Goal: Task Accomplishment & Management: Complete application form

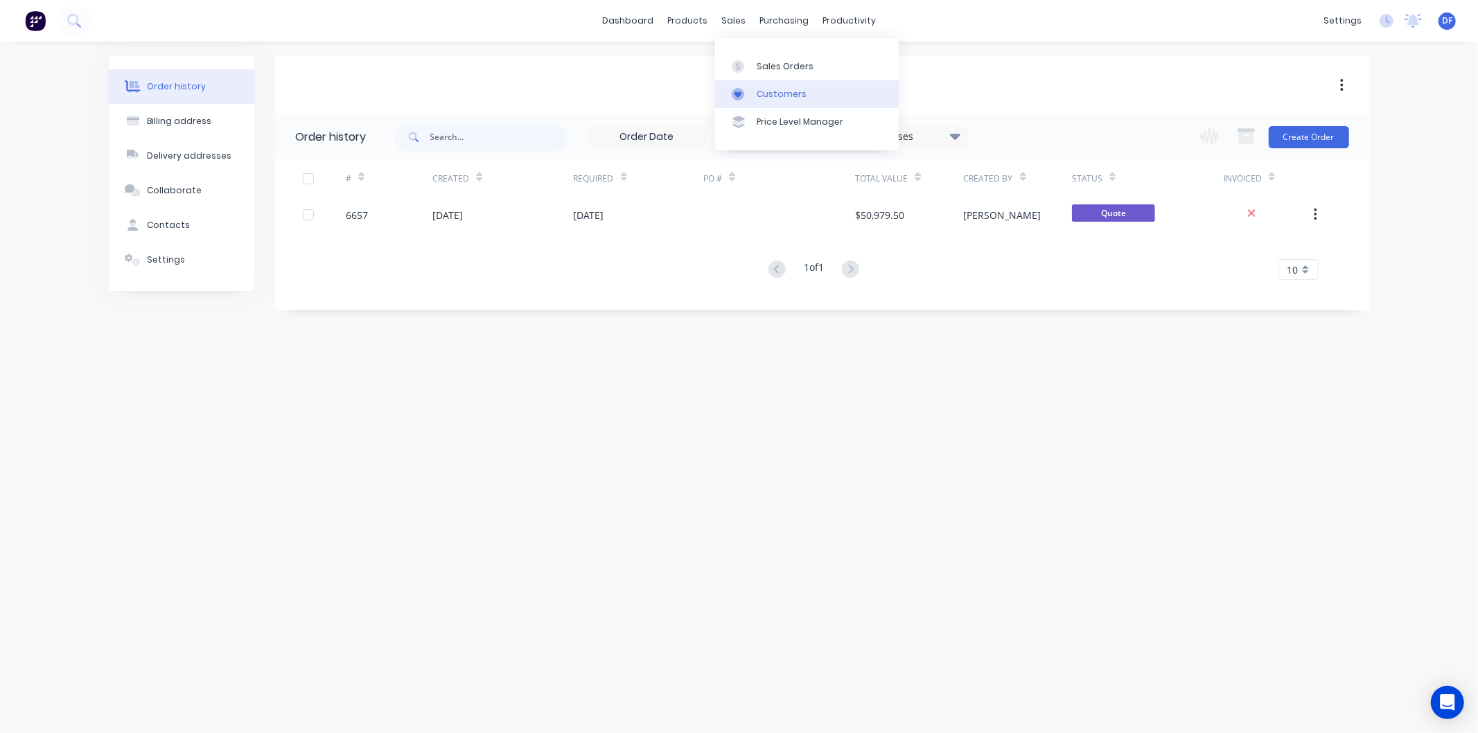
click at [773, 91] on div "Customers" at bounding box center [782, 94] width 50 height 12
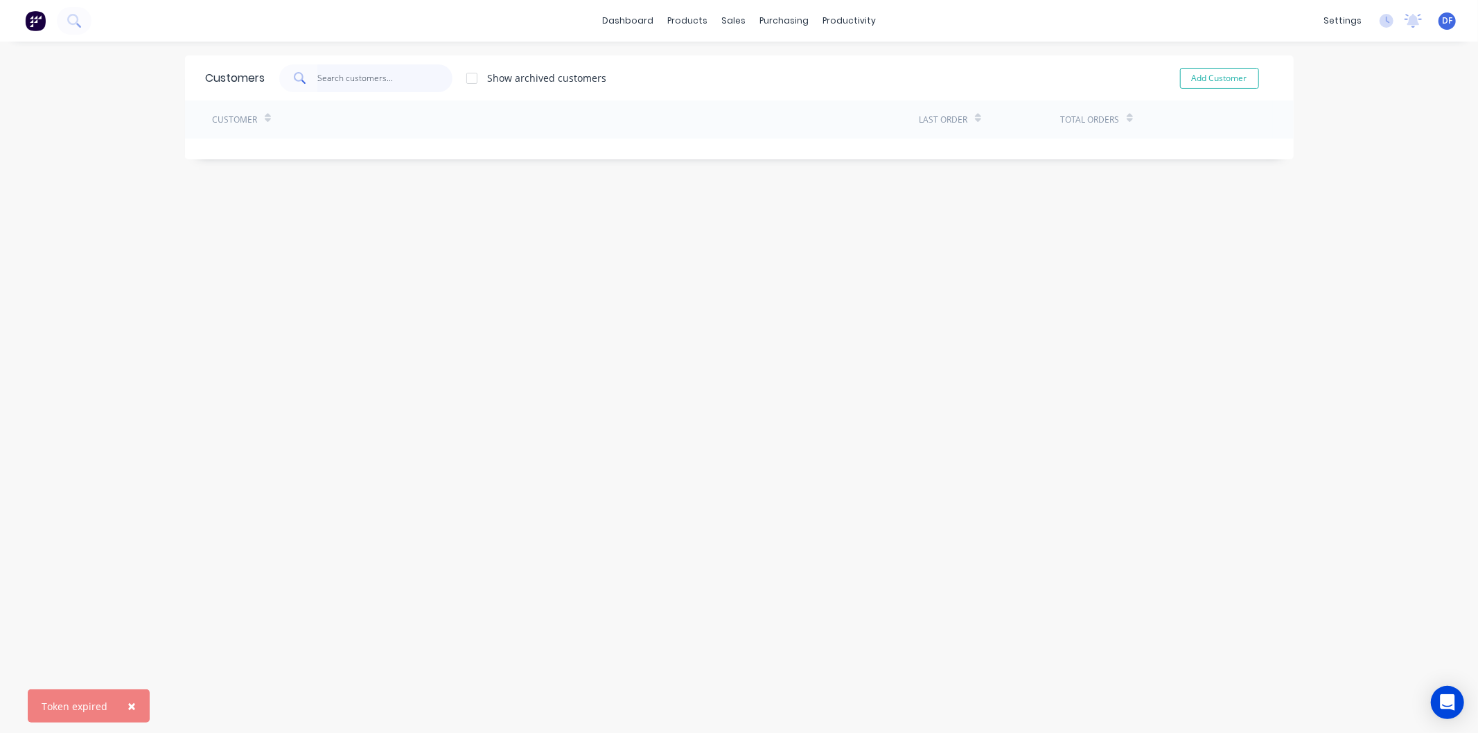
click at [347, 67] on input "text" at bounding box center [384, 78] width 135 height 28
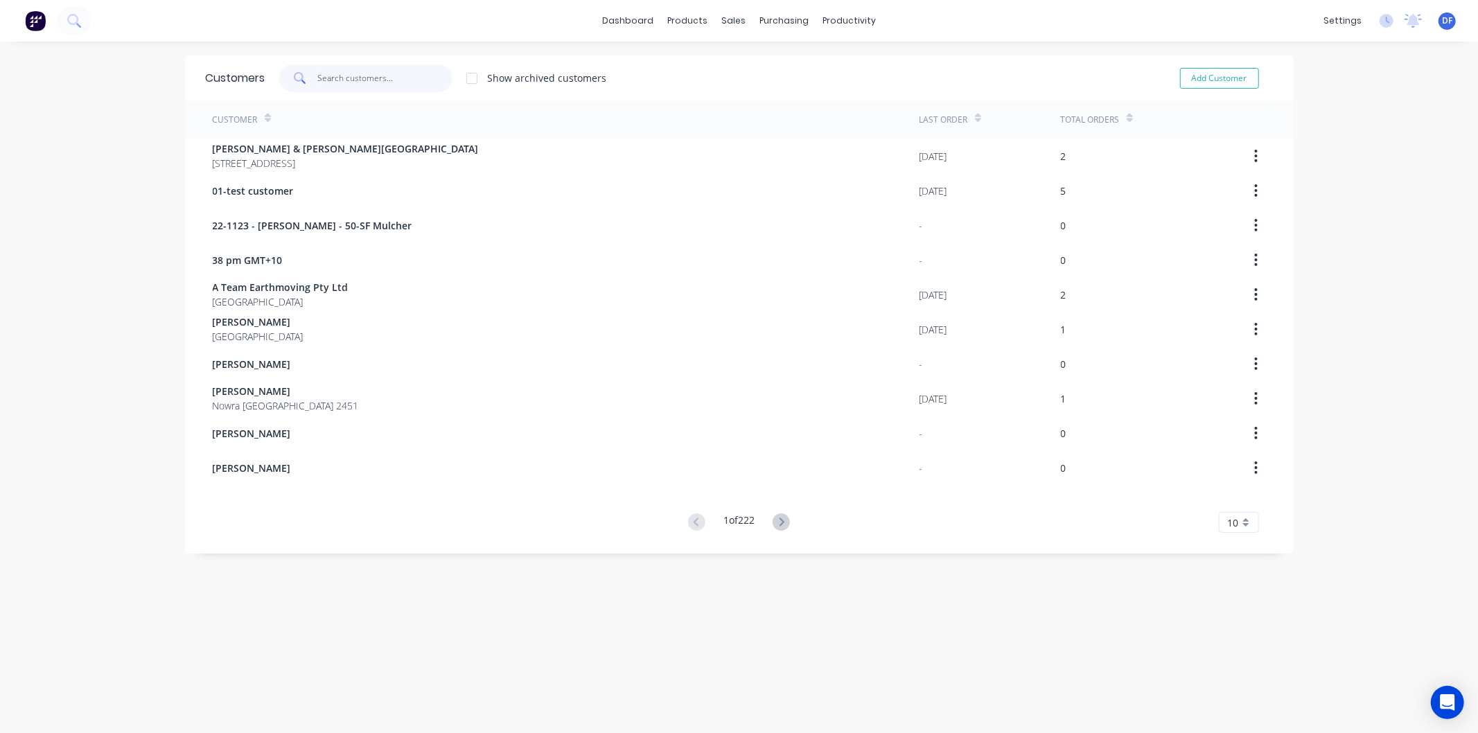
click at [351, 84] on input "text" at bounding box center [384, 78] width 135 height 28
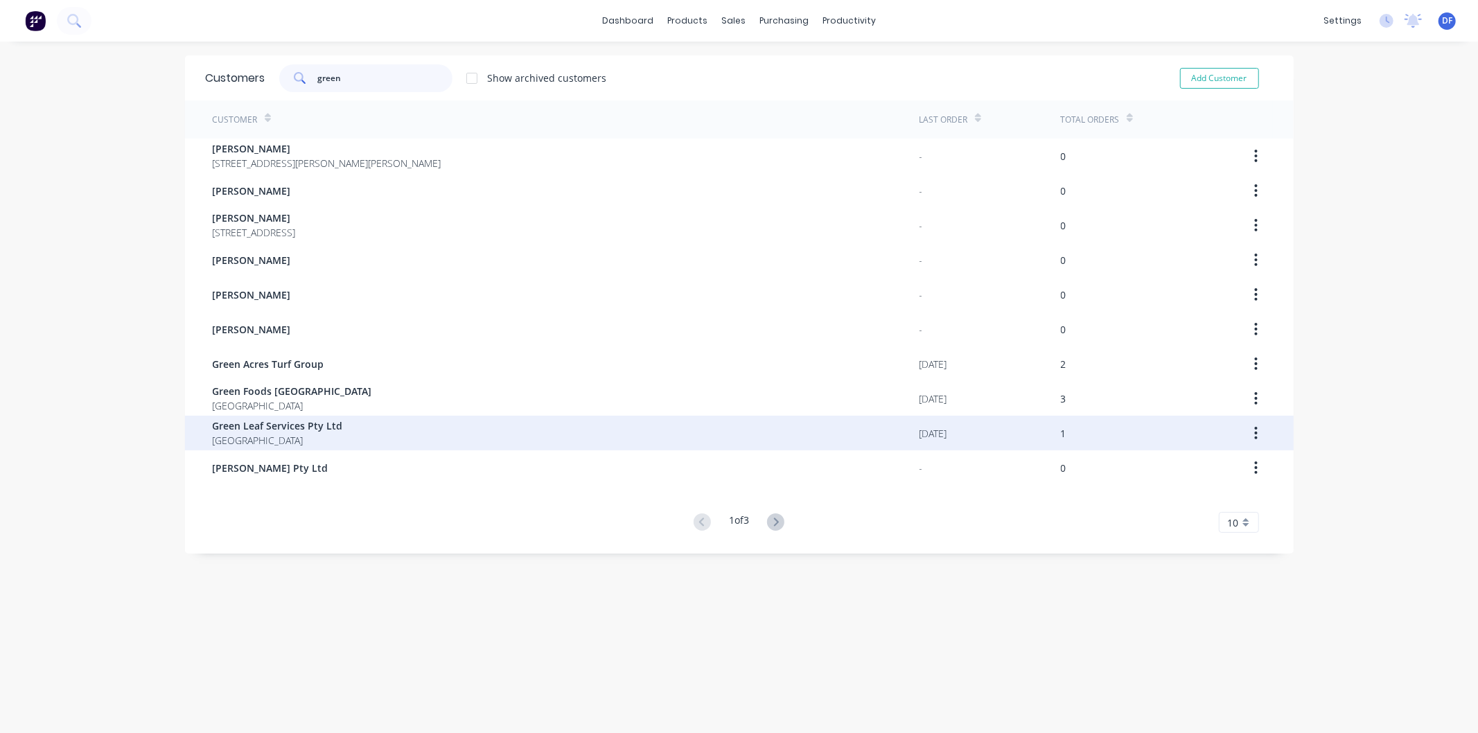
type input "green"
click at [268, 428] on span "Green Leaf Services Pty Ltd" at bounding box center [278, 426] width 130 height 15
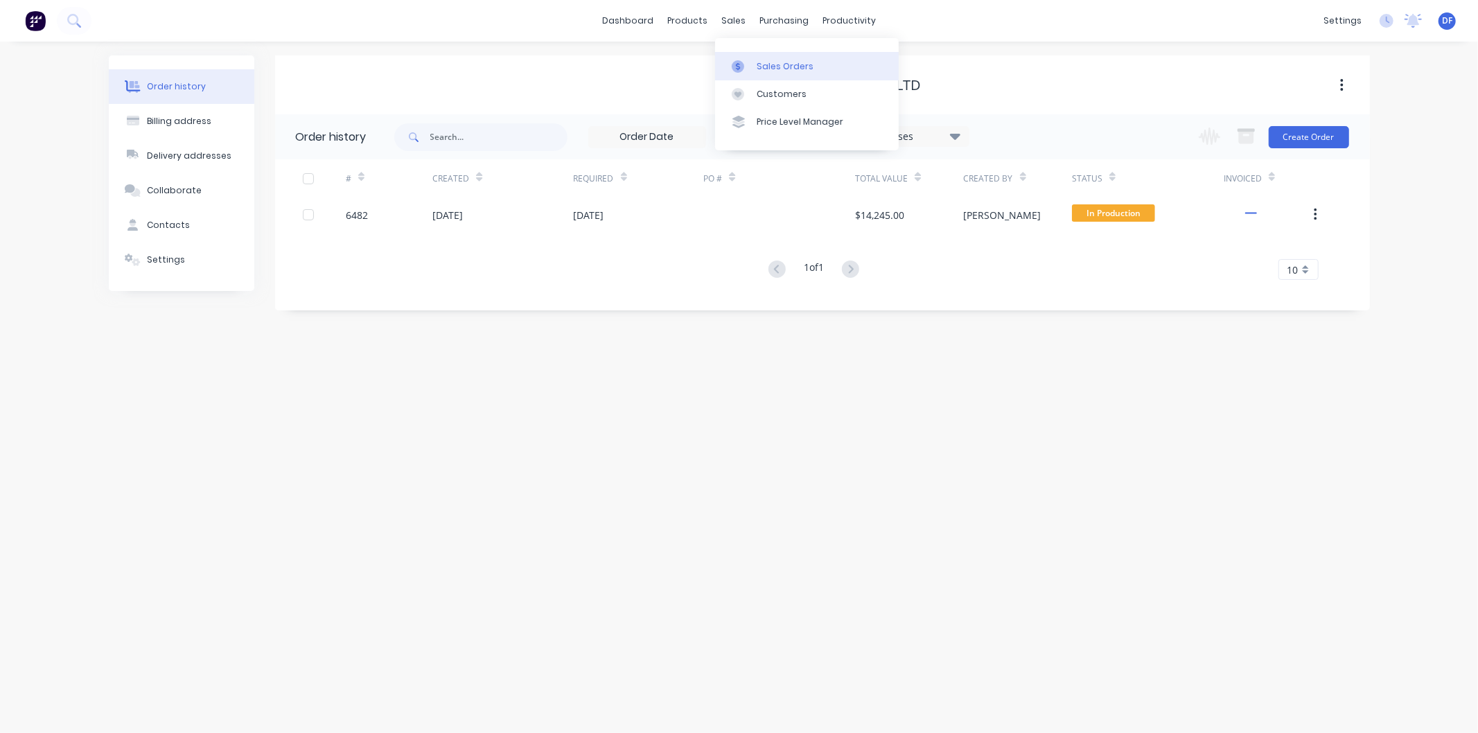
click at [777, 58] on link "Sales Orders" at bounding box center [807, 66] width 184 height 28
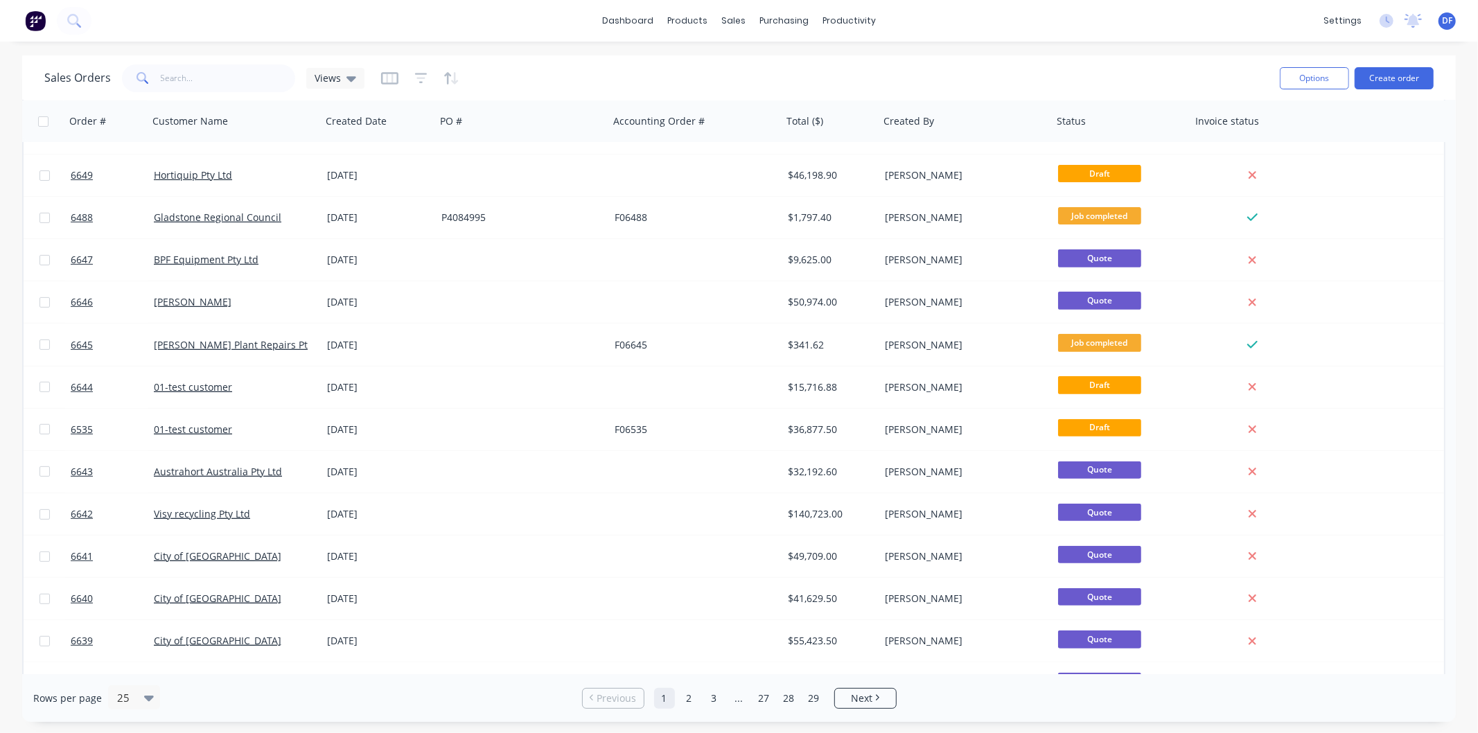
scroll to position [525, 0]
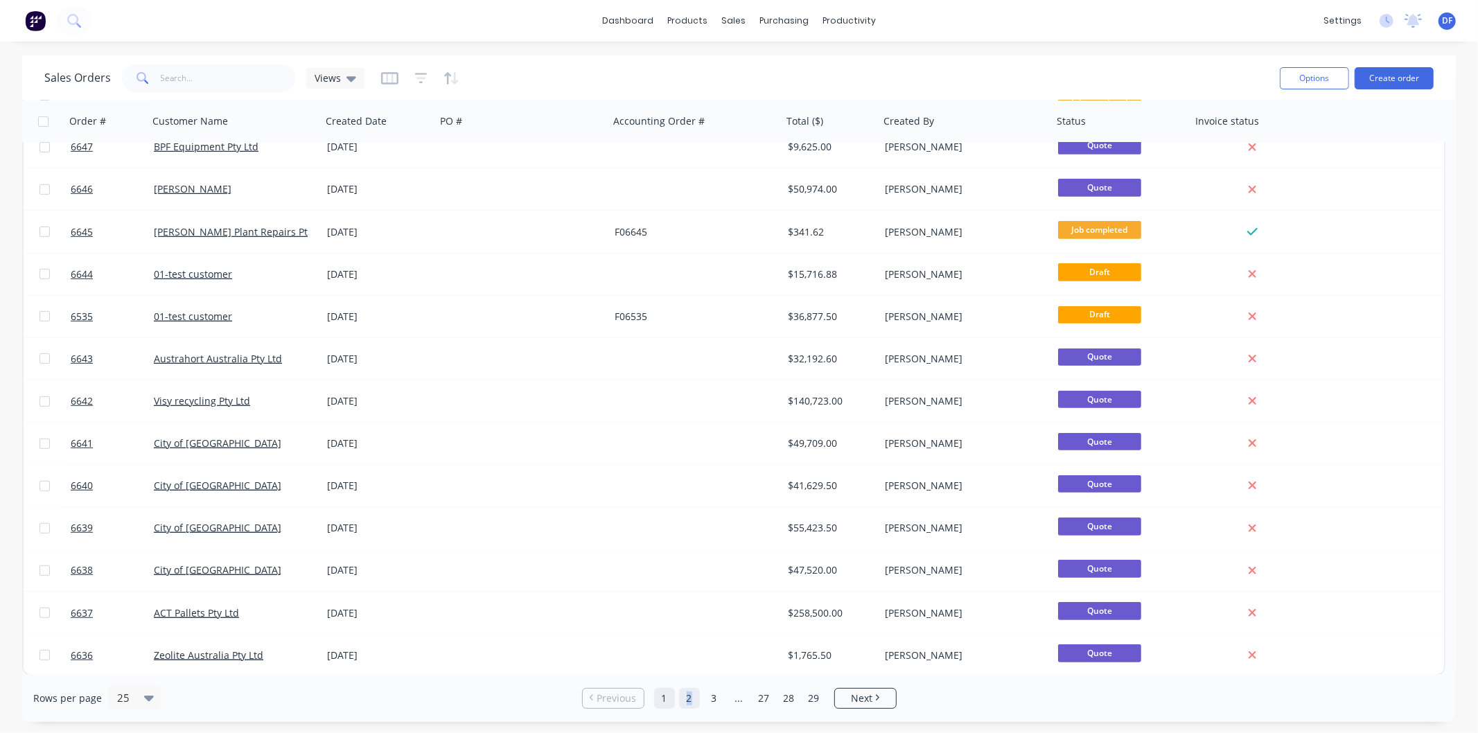
click at [690, 699] on link "2" at bounding box center [689, 698] width 21 height 21
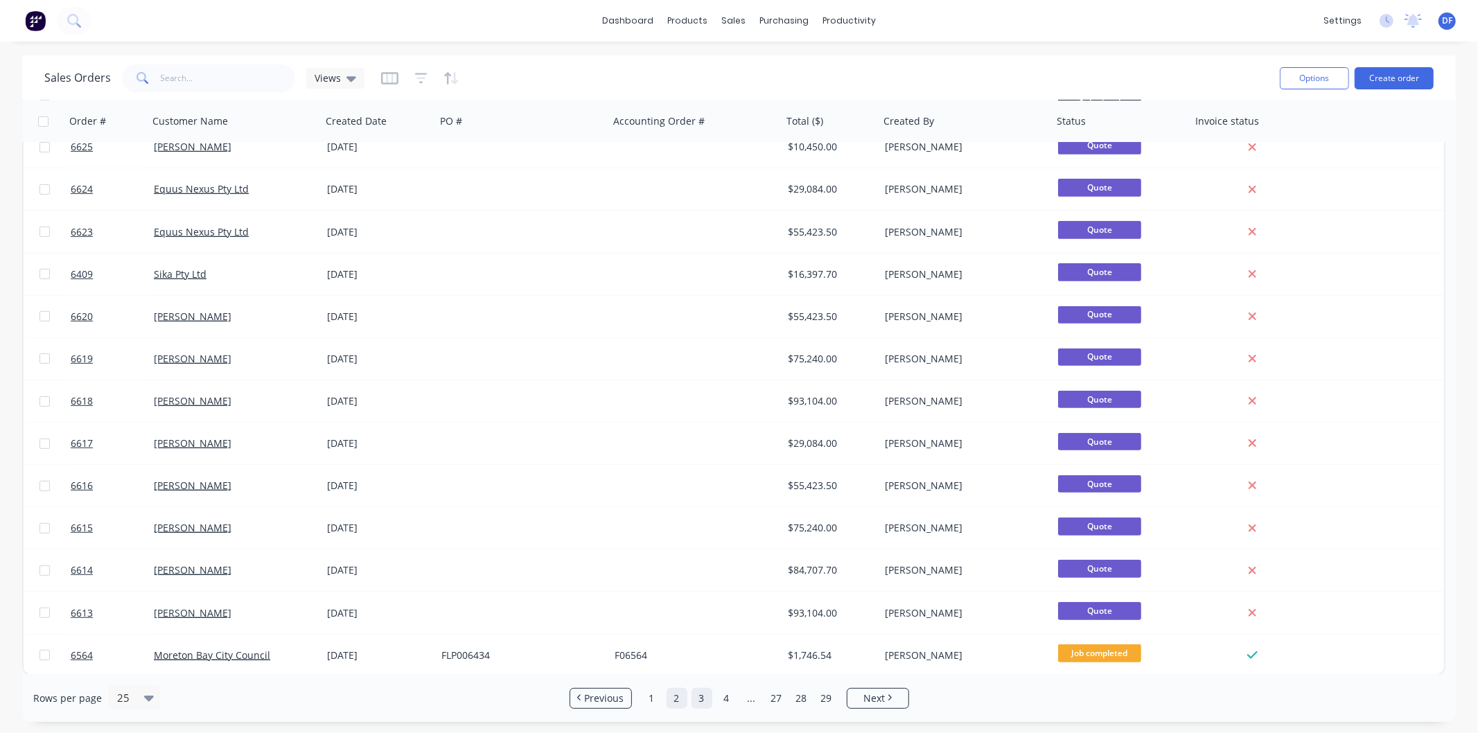
click at [698, 697] on link "3" at bounding box center [702, 698] width 21 height 21
click at [721, 697] on link "4" at bounding box center [727, 698] width 21 height 21
click at [737, 699] on link "5" at bounding box center [739, 698] width 21 height 21
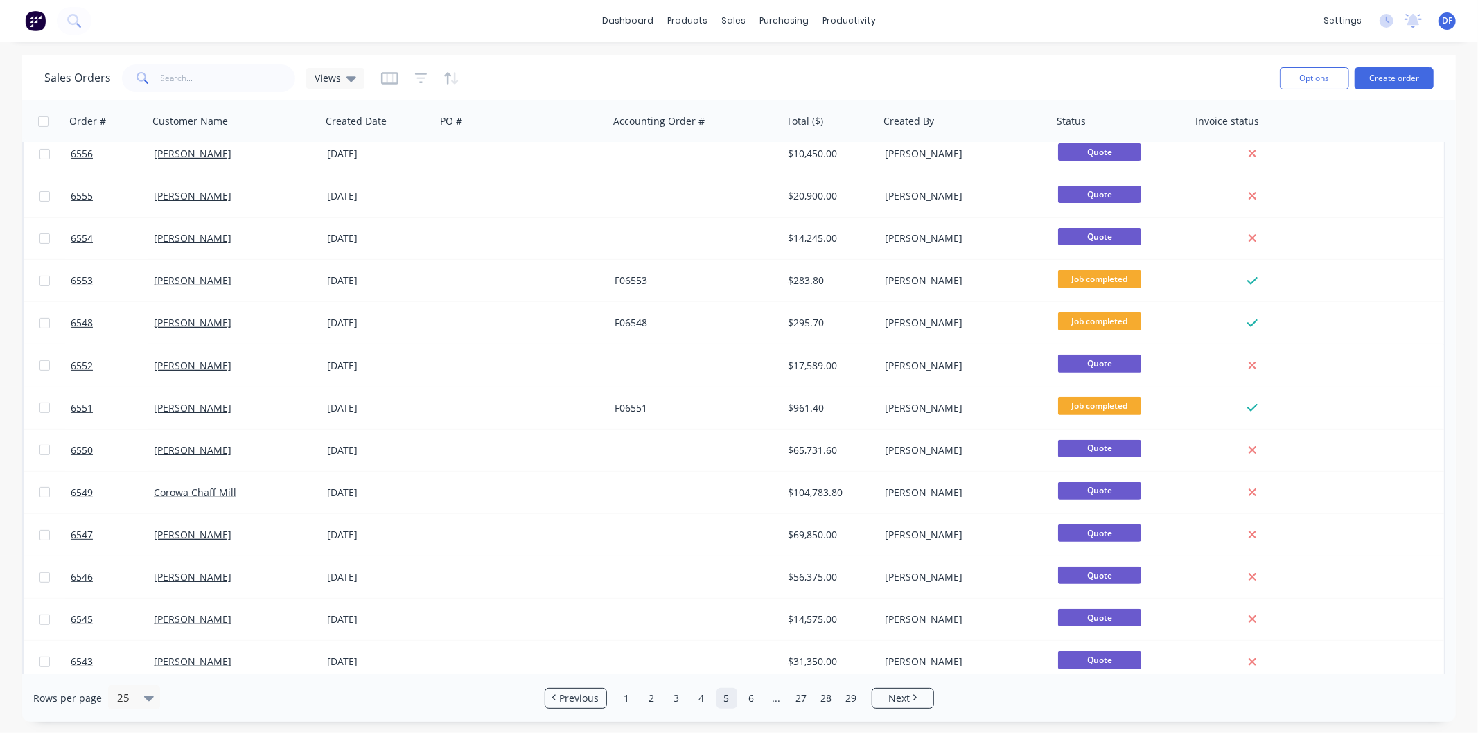
scroll to position [372, 0]
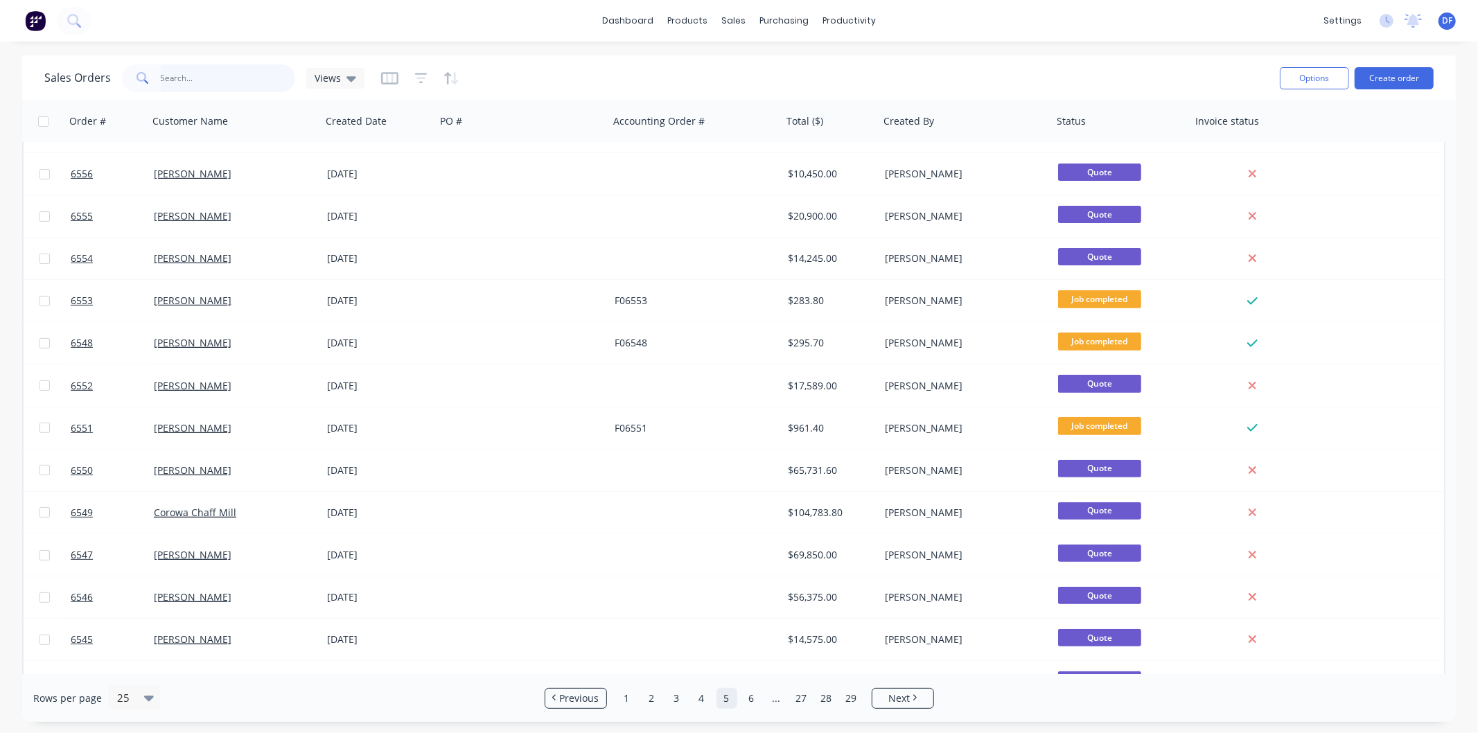
click at [182, 76] on input "text" at bounding box center [228, 78] width 135 height 28
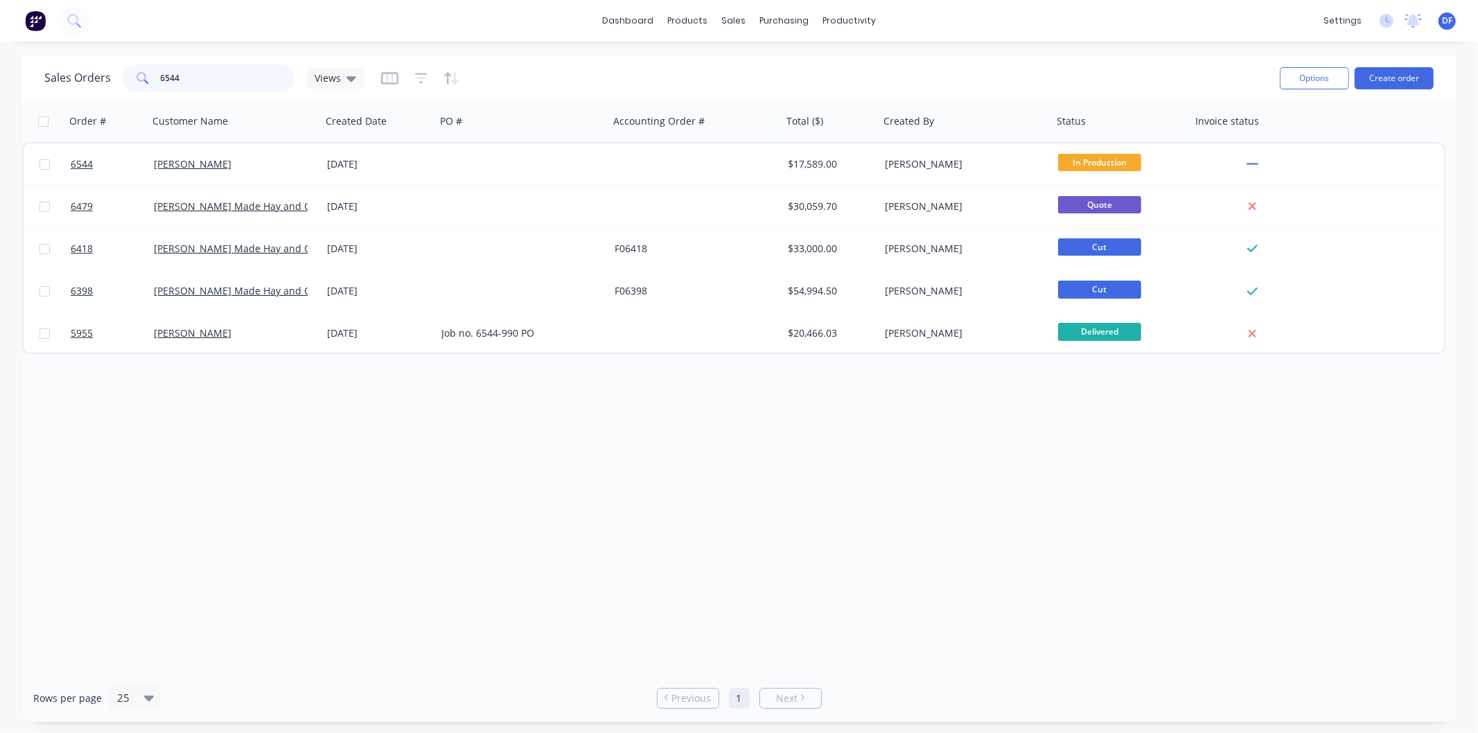
type input "6544"
click at [772, 91] on div "Customers" at bounding box center [782, 94] width 50 height 12
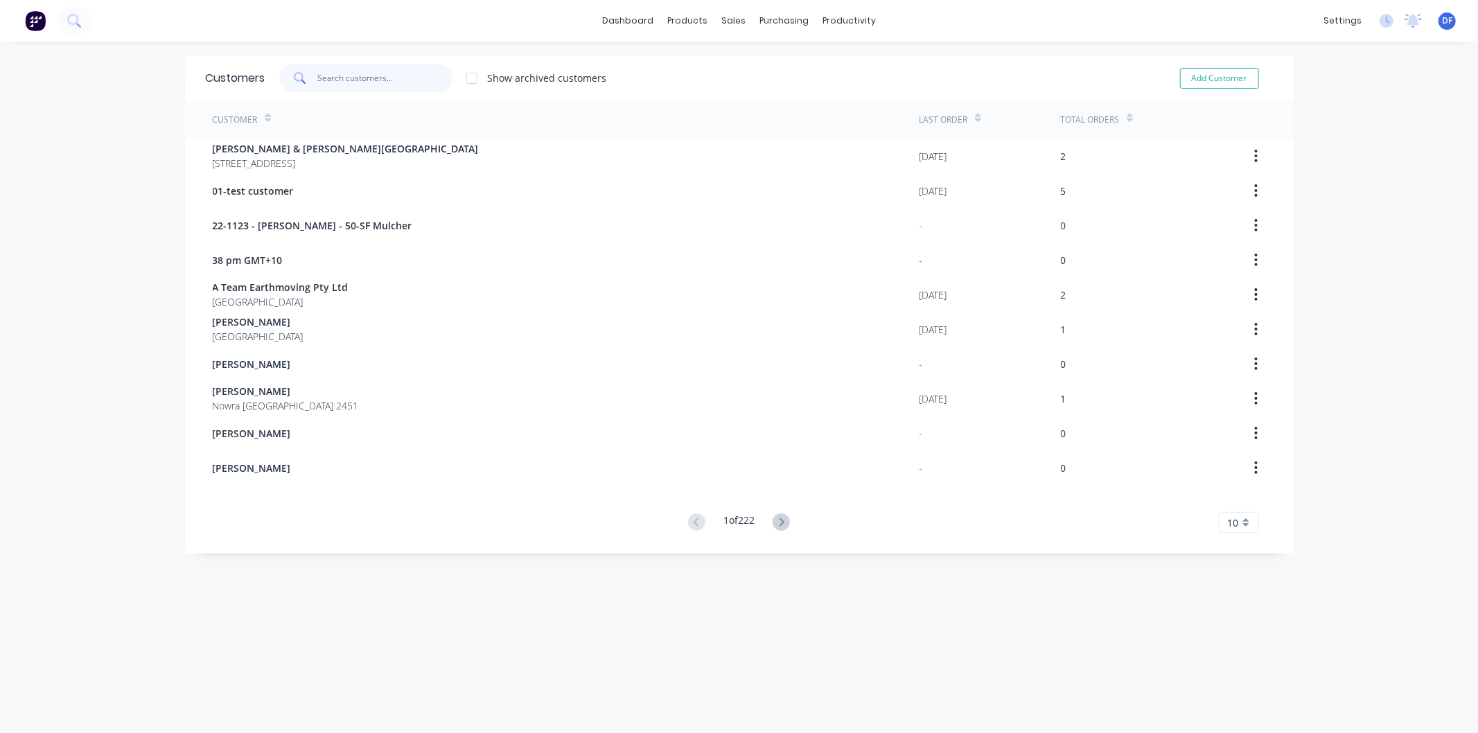
click at [394, 68] on input "text" at bounding box center [384, 78] width 135 height 28
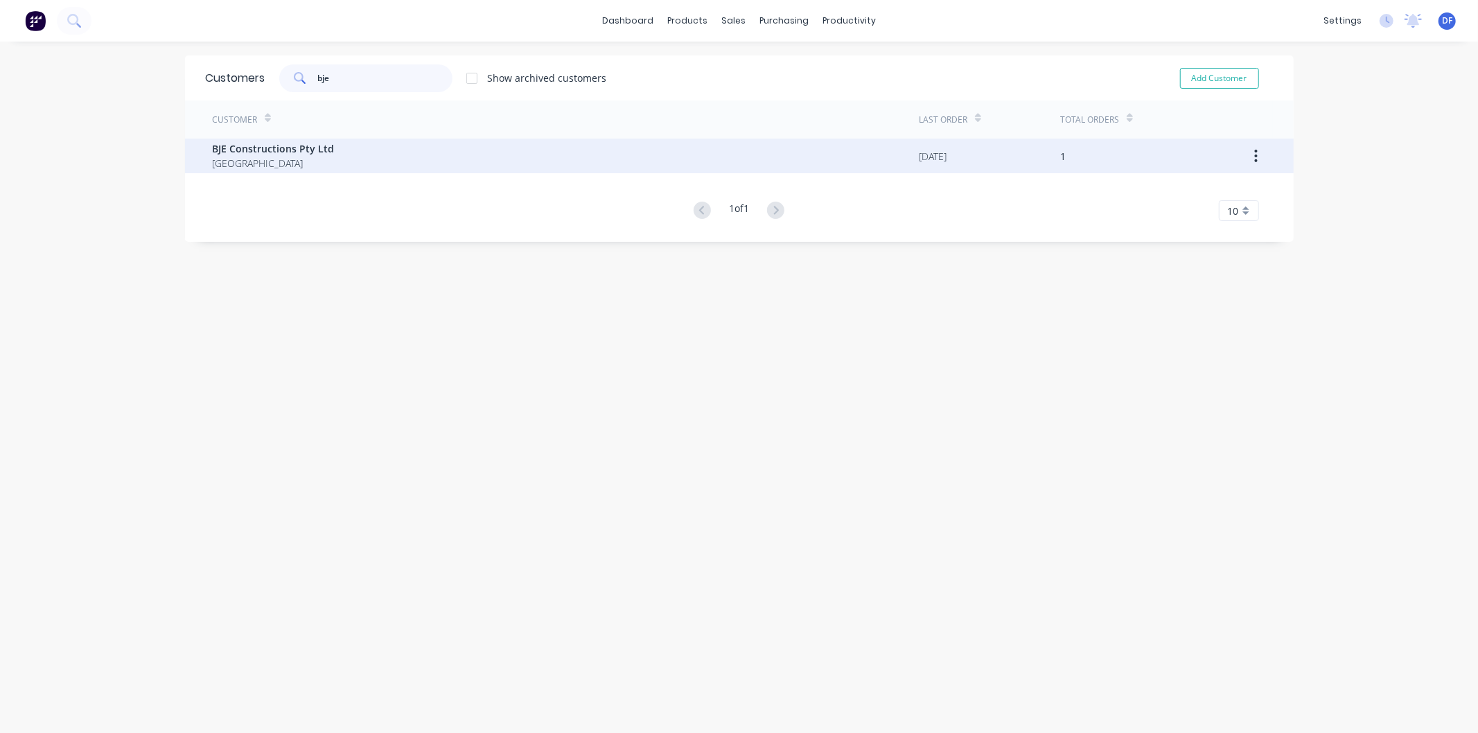
type input "bje"
click at [245, 146] on span "BJE Constructions Pty Ltd" at bounding box center [274, 148] width 122 height 15
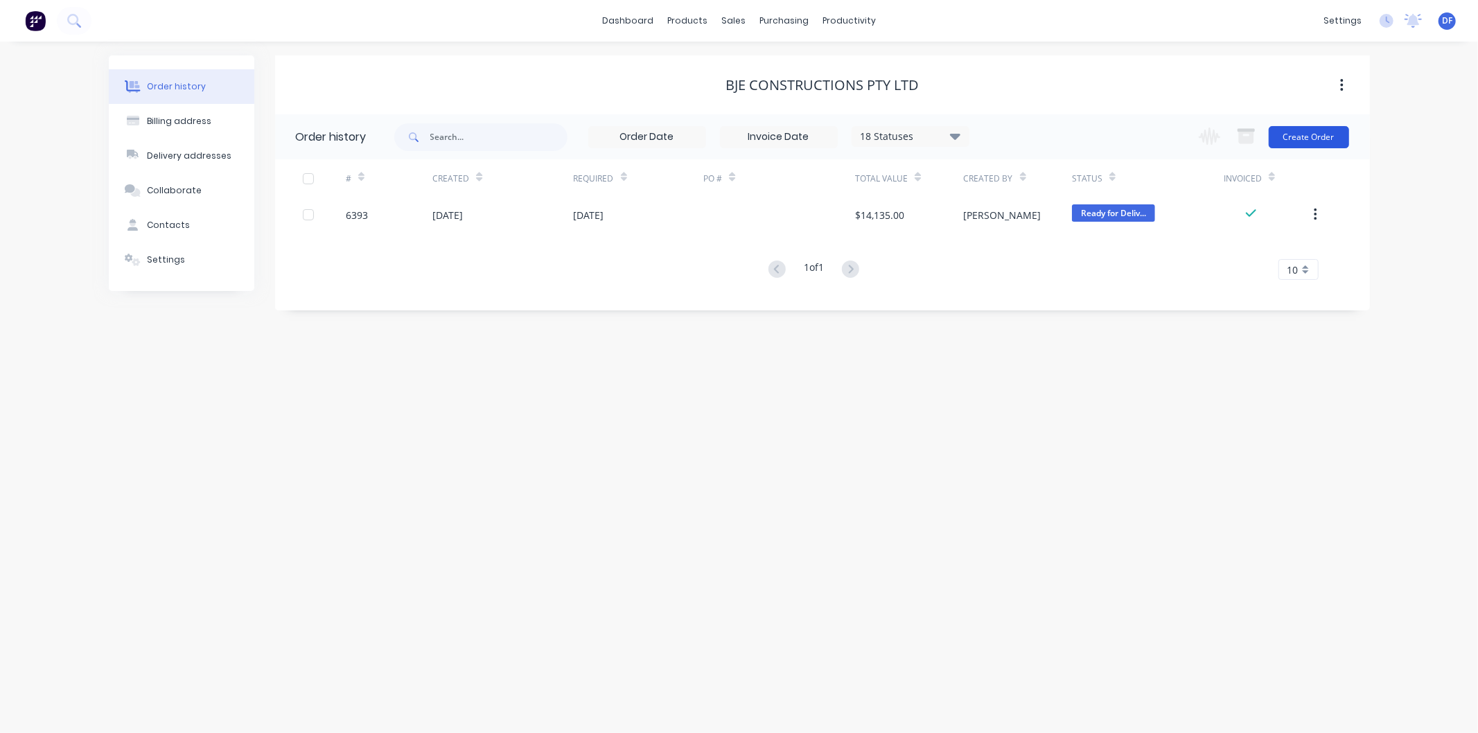
click at [1307, 133] on button "Create Order" at bounding box center [1309, 137] width 80 height 22
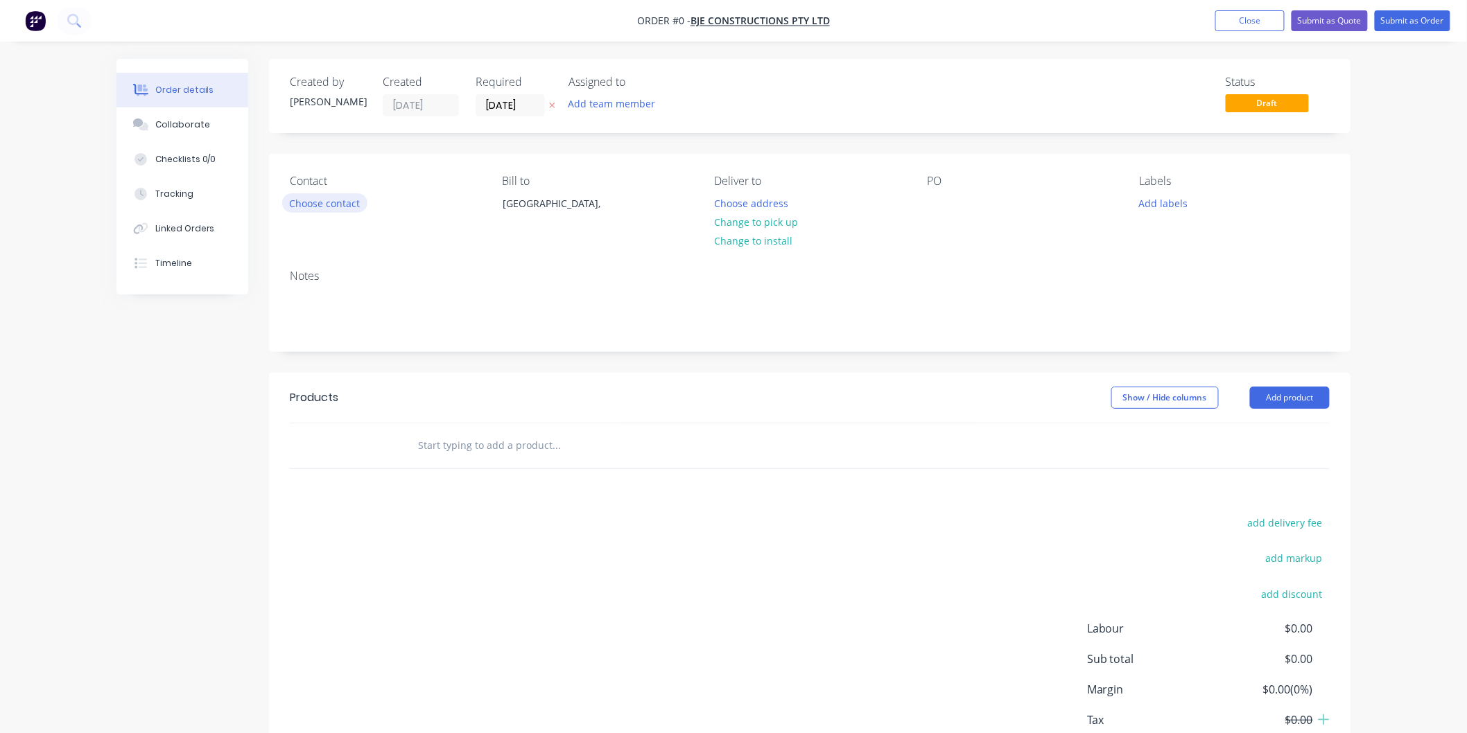
click at [324, 209] on button "Choose contact" at bounding box center [324, 202] width 85 height 19
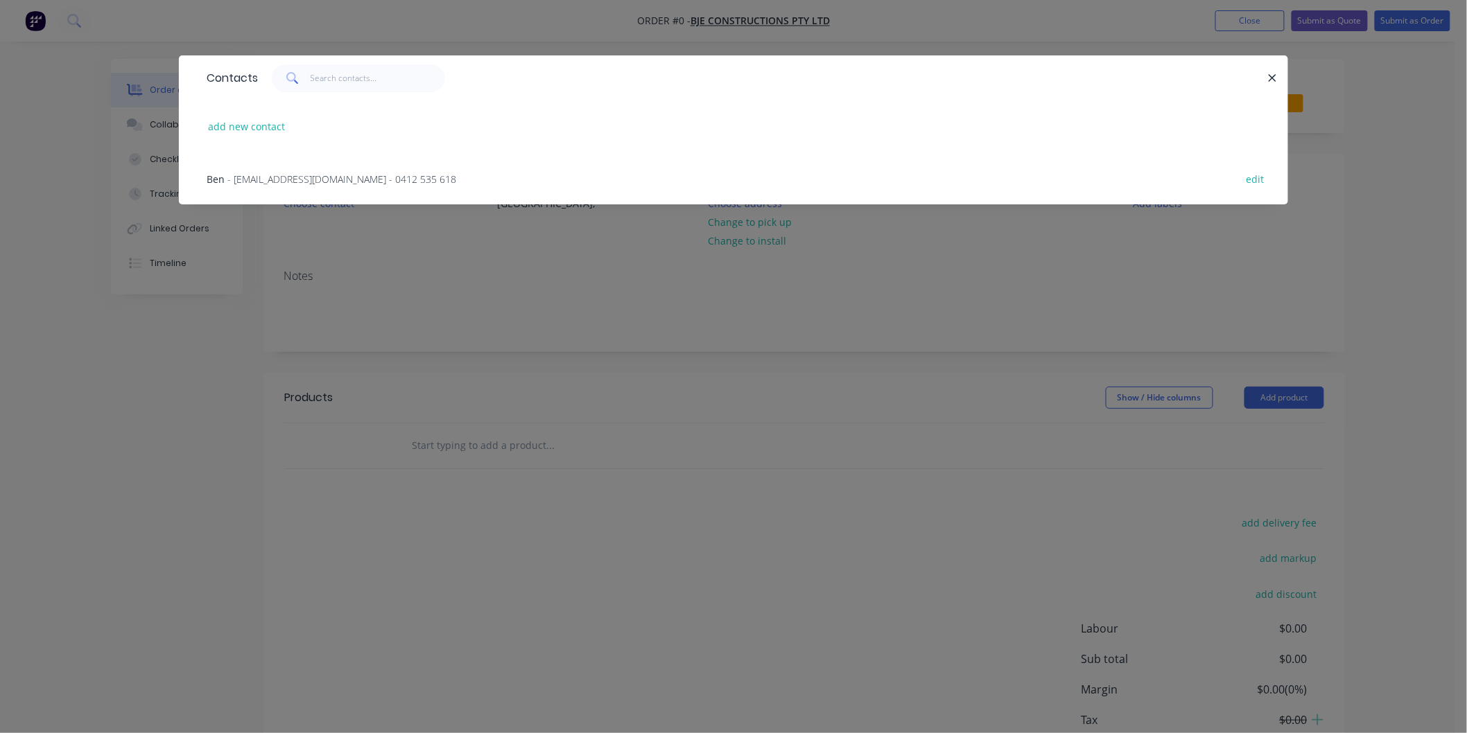
click at [328, 182] on span "- [EMAIL_ADDRESS][DOMAIN_NAME] - 0412 535 618" at bounding box center [341, 179] width 229 height 13
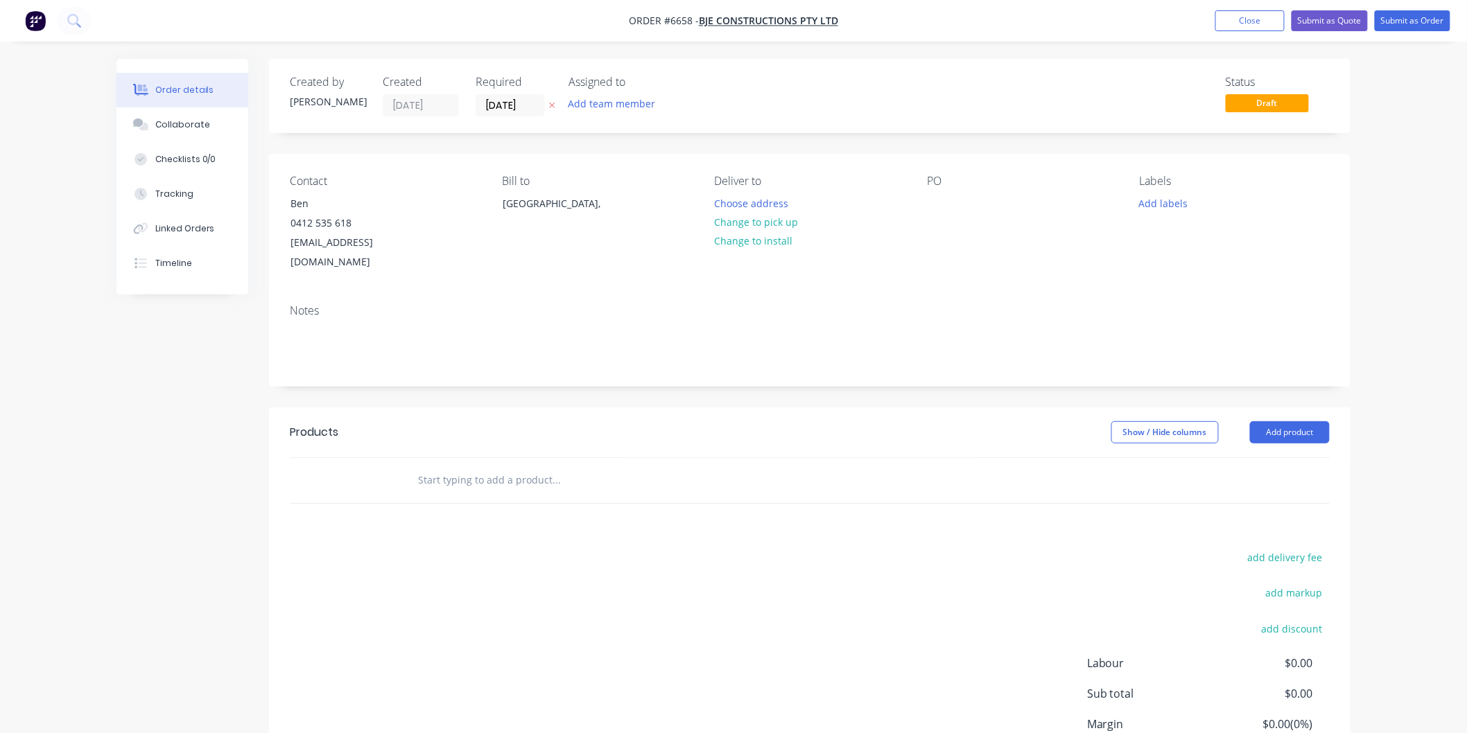
click at [462, 469] on input "text" at bounding box center [555, 480] width 277 height 28
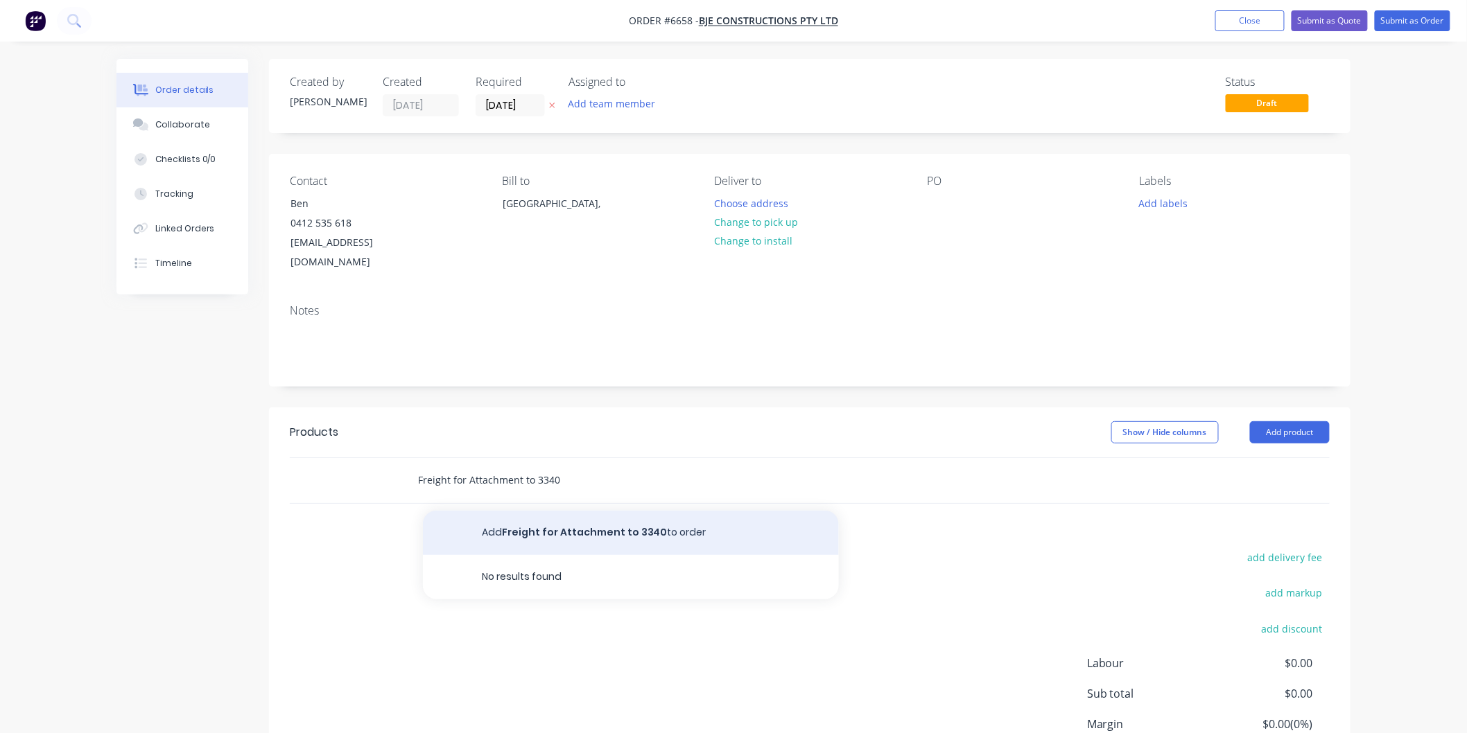
type input "Freight for Attachment to 3340"
click at [561, 516] on button "Add Freight for Attachment to 3340 to order" at bounding box center [631, 533] width 416 height 44
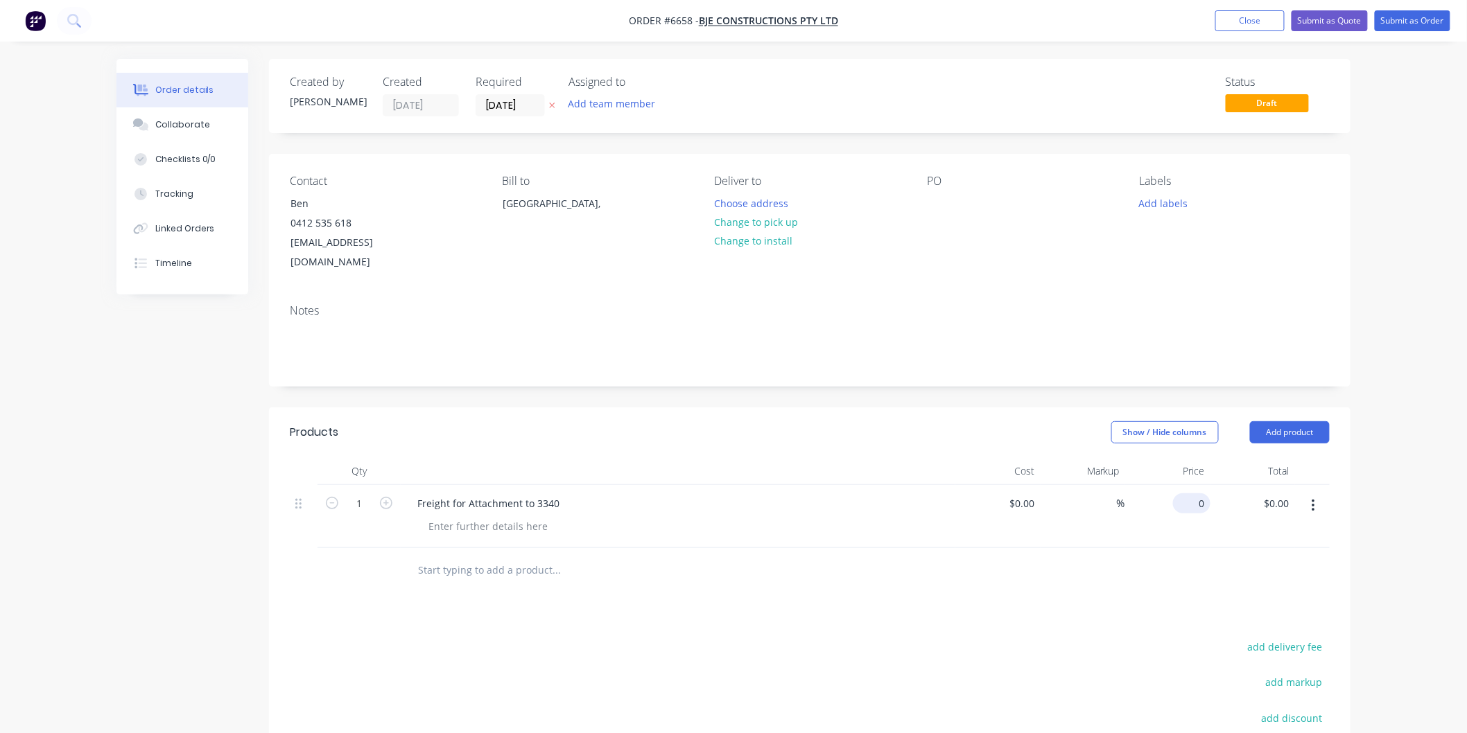
click at [1187, 485] on div "0 $0.00" at bounding box center [1167, 516] width 85 height 63
type input "$1,006.43"
click at [955, 489] on div "$0.00 $0.00" at bounding box center [997, 516] width 85 height 63
click at [1399, 19] on button "Submit as Order" at bounding box center [1412, 20] width 76 height 21
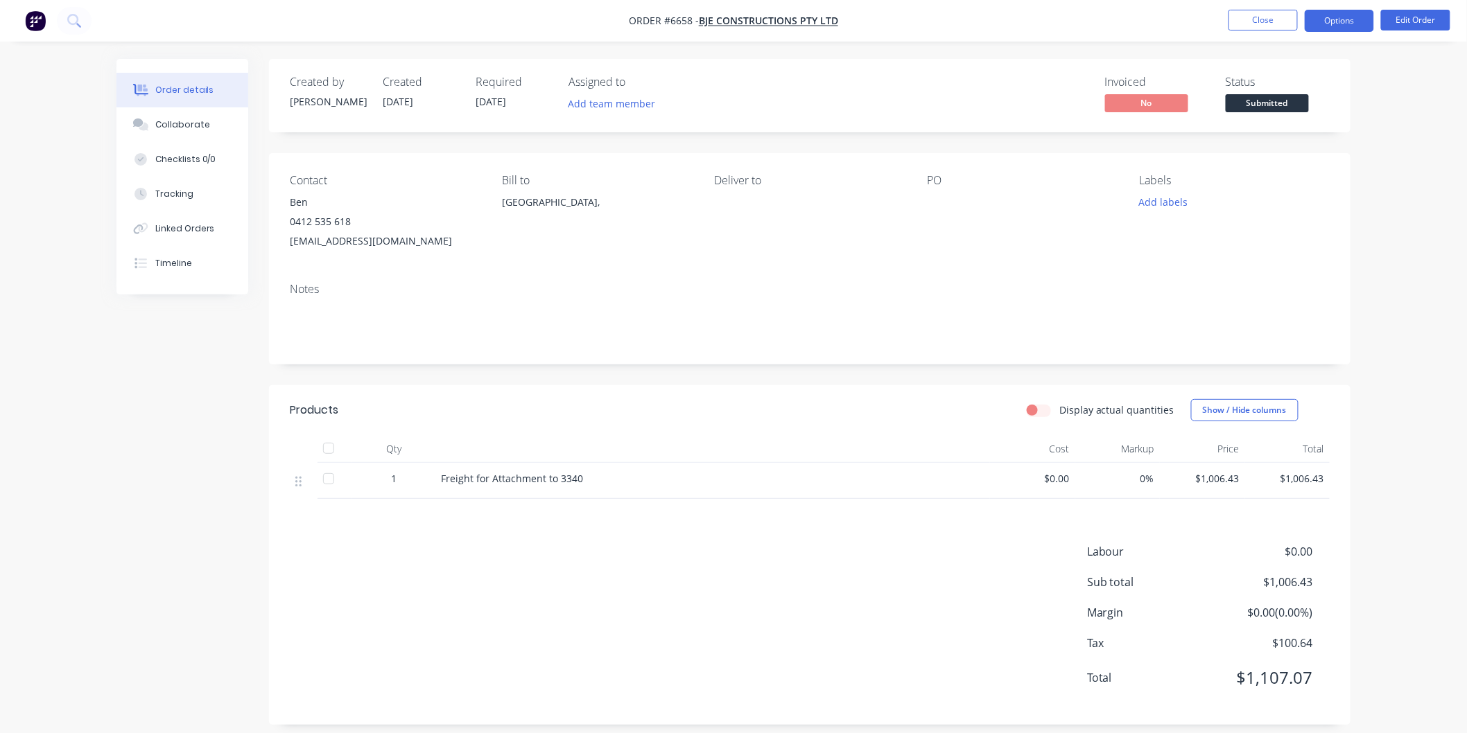
click at [1343, 11] on button "Options" at bounding box center [1338, 21] width 69 height 22
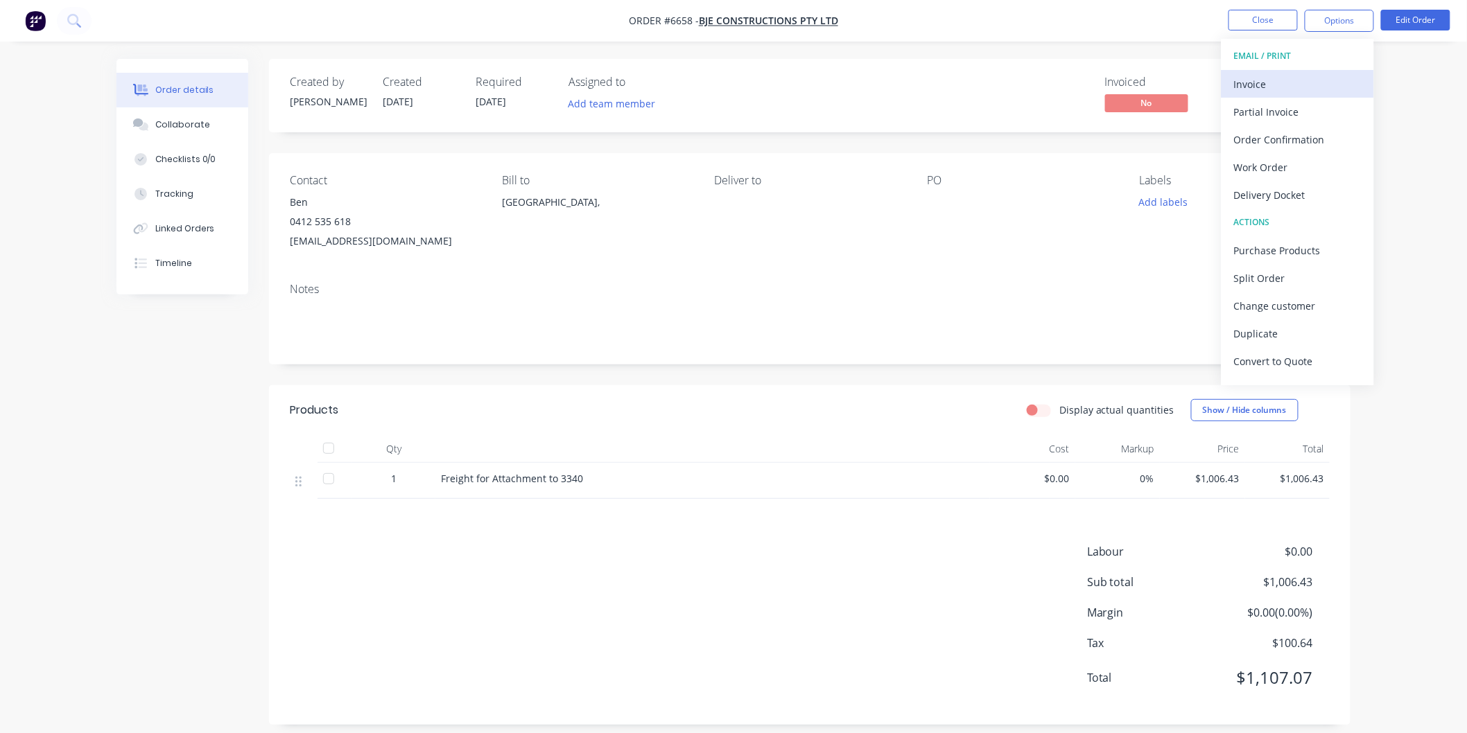
click at [1266, 85] on div "Invoice" at bounding box center [1298, 84] width 128 height 20
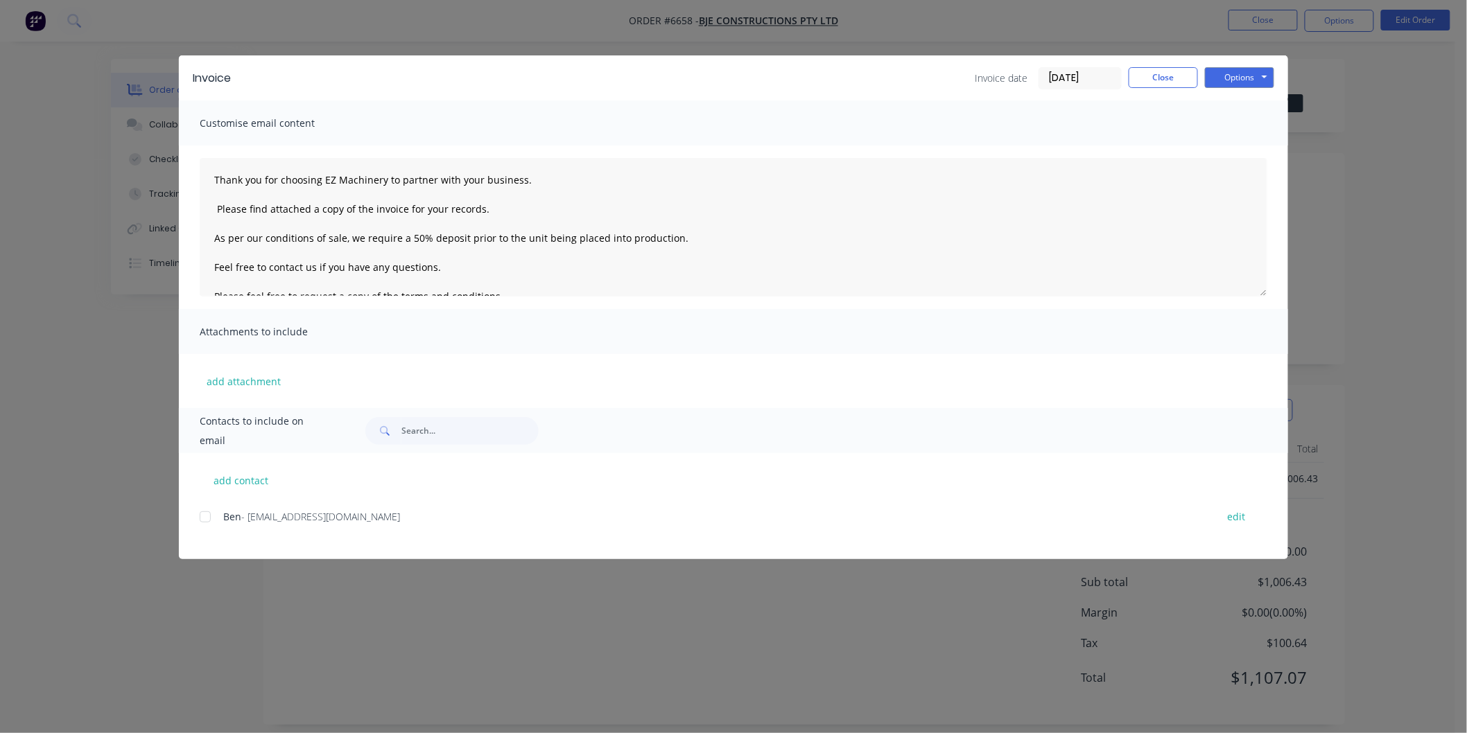
click at [207, 516] on div at bounding box center [205, 517] width 28 height 28
click at [209, 177] on textarea "Thank you for choosing EZ Machinery to partner with your business. Please find …" at bounding box center [733, 227] width 1067 height 139
click at [224, 182] on textarea "Thank you for choosing EZ Machinery to partner with your business. Please find …" at bounding box center [733, 227] width 1067 height 139
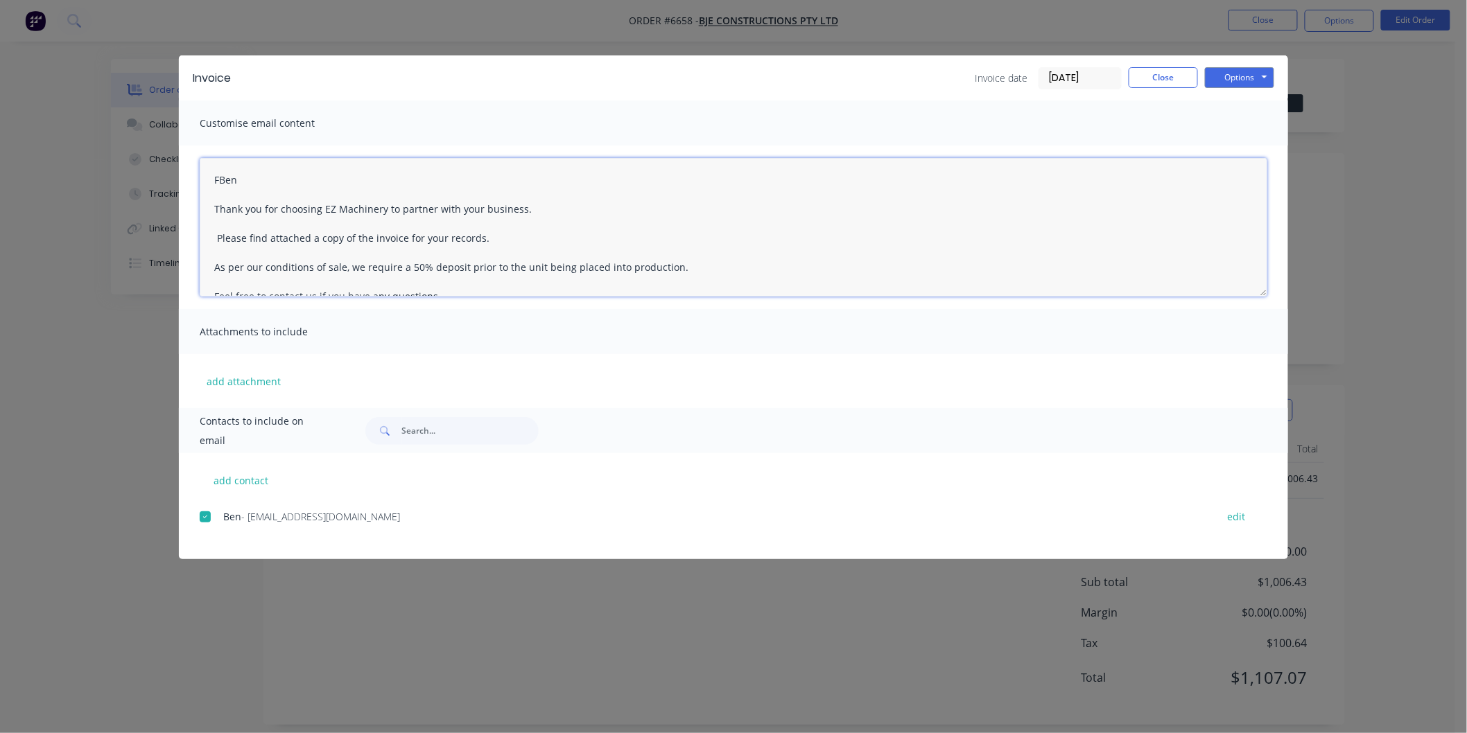
click at [222, 179] on textarea "FBen Thank you for choosing EZ Machinery to partner with your business. Please …" at bounding box center [733, 227] width 1067 height 139
drag, startPoint x: 708, startPoint y: 269, endPoint x: 307, endPoint y: 264, distance: 400.6
click at [307, 264] on textarea "Ben Thank you for choosing EZ Machinery to partner with your business. Please f…" at bounding box center [733, 227] width 1067 height 139
type textarea "Ben Thank you for choosing EZ Machinery to partner with your business. Please f…"
click at [1236, 76] on button "Options" at bounding box center [1239, 77] width 69 height 21
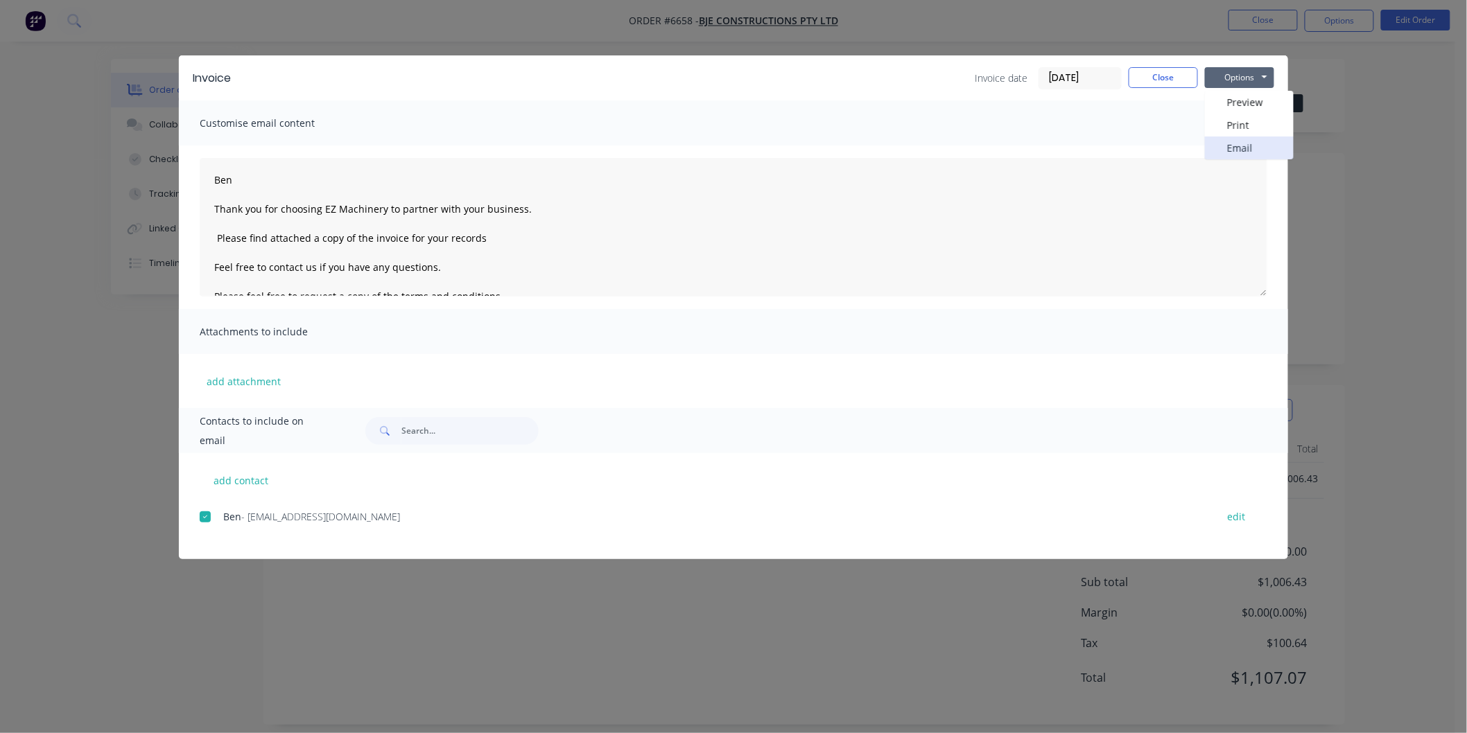
click at [1235, 148] on button "Email" at bounding box center [1249, 148] width 89 height 23
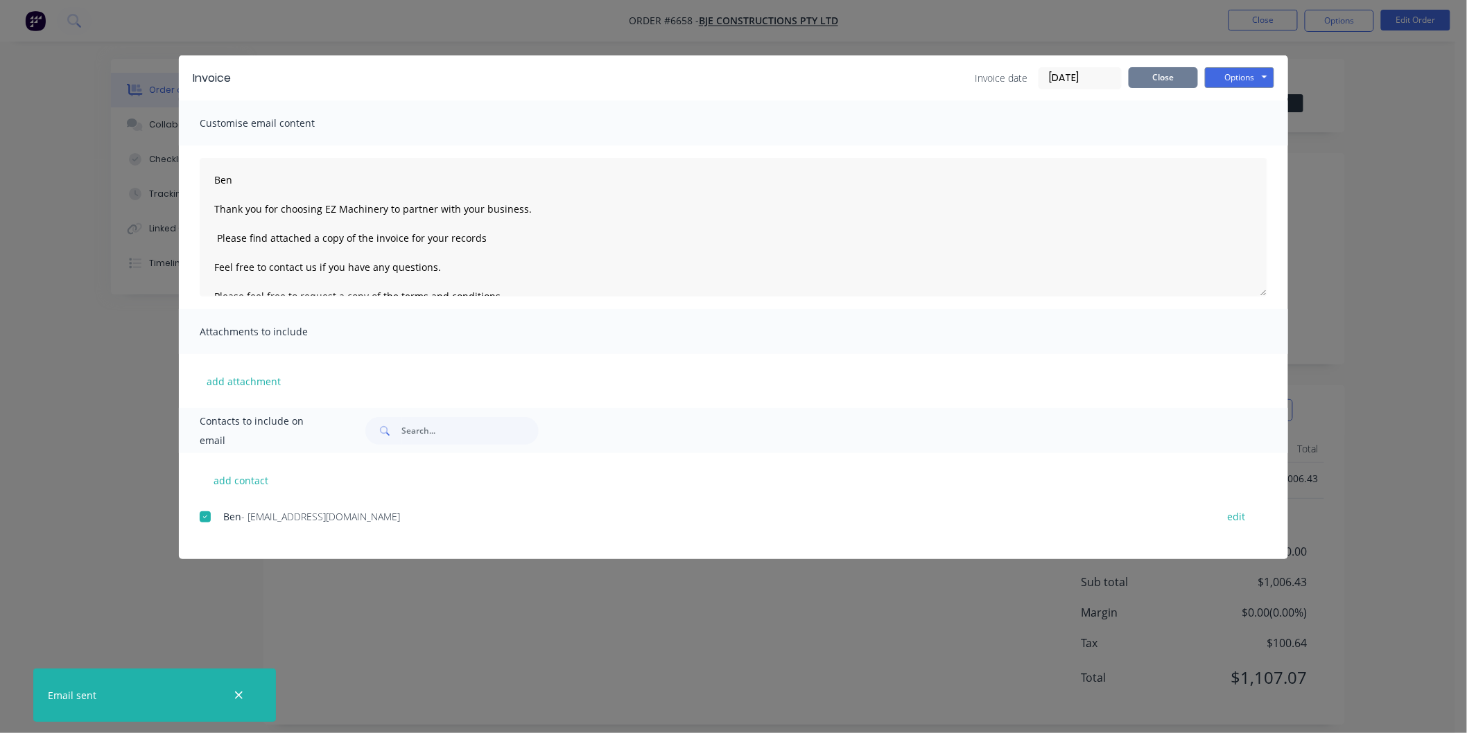
click at [1151, 80] on button "Close" at bounding box center [1162, 77] width 69 height 21
